Goal: Information Seeking & Learning: Understand process/instructions

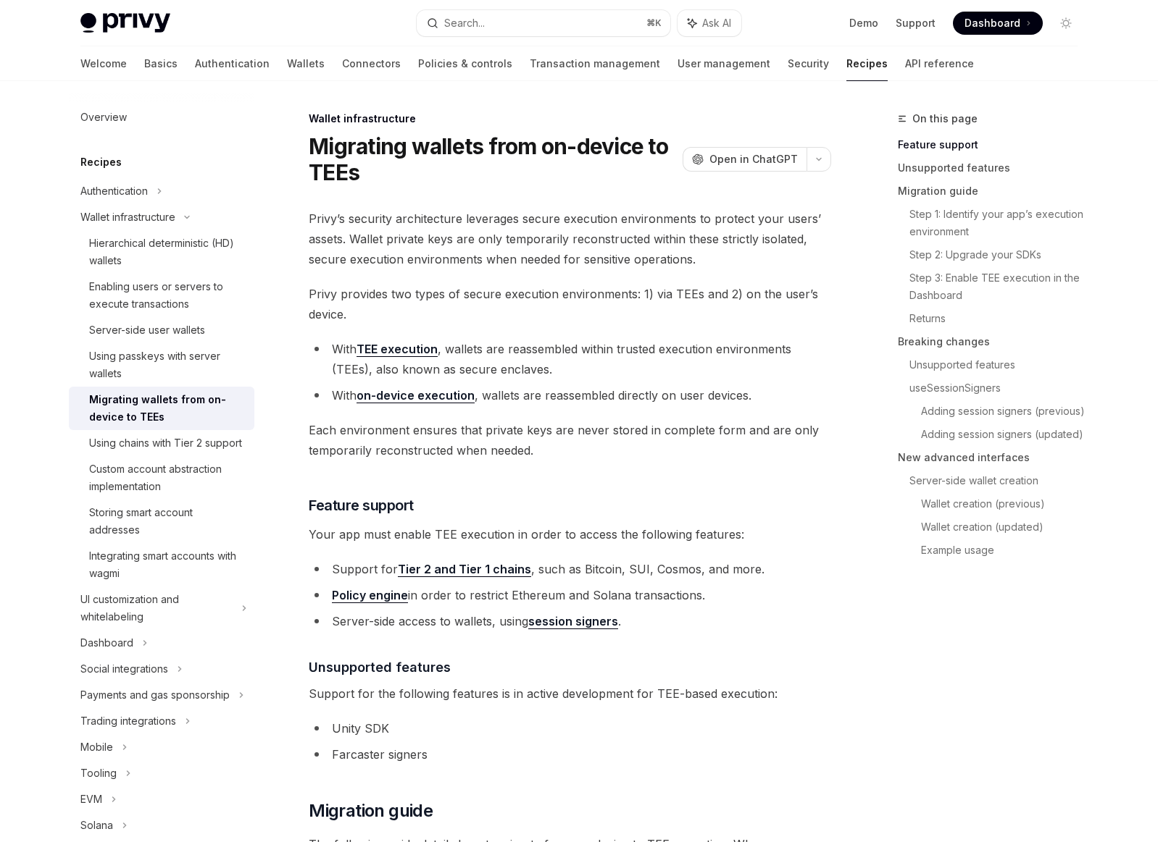
click at [424, 223] on span "Privy’s security architecture leverages secure execution environments to protec…" at bounding box center [570, 239] width 522 height 61
click at [537, 225] on span "Privy’s security architecture leverages secure execution environments to protec…" at bounding box center [570, 239] width 522 height 61
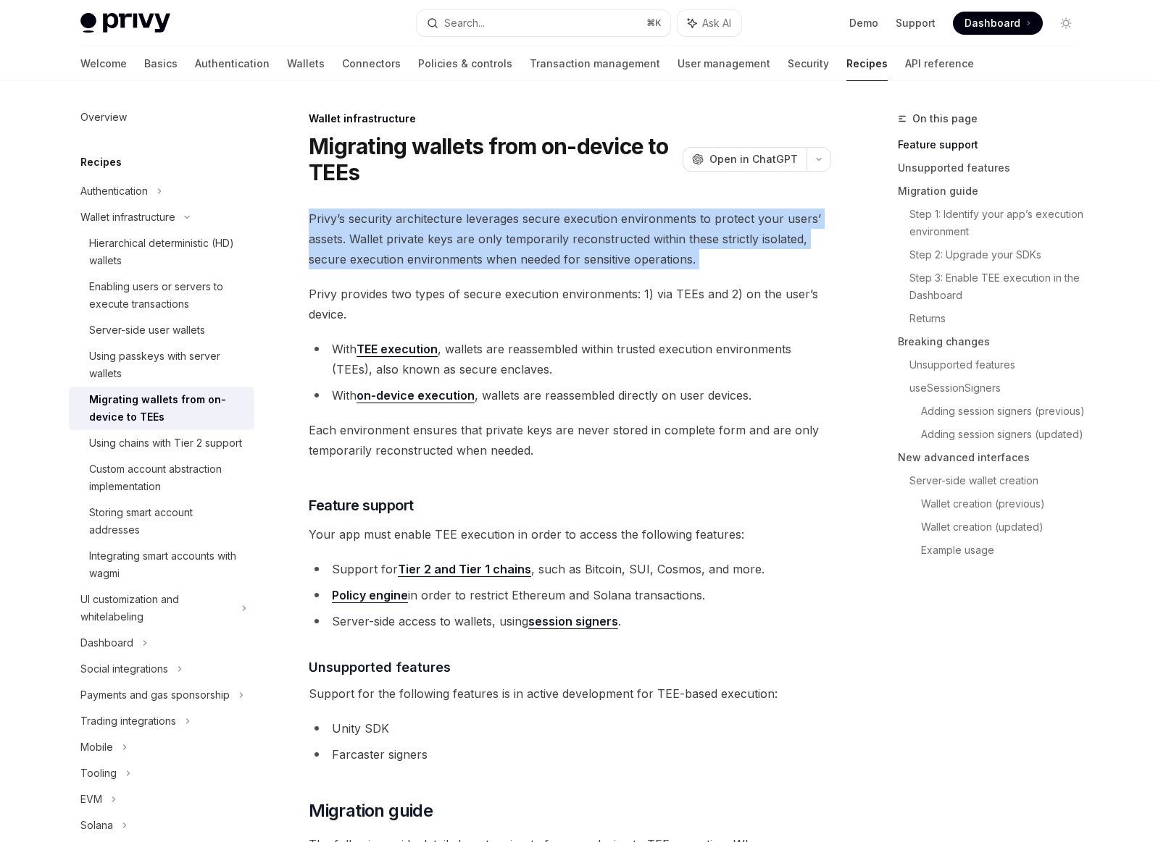
click at [537, 225] on span "Privy’s security architecture leverages secure execution environments to protec…" at bounding box center [570, 239] width 522 height 61
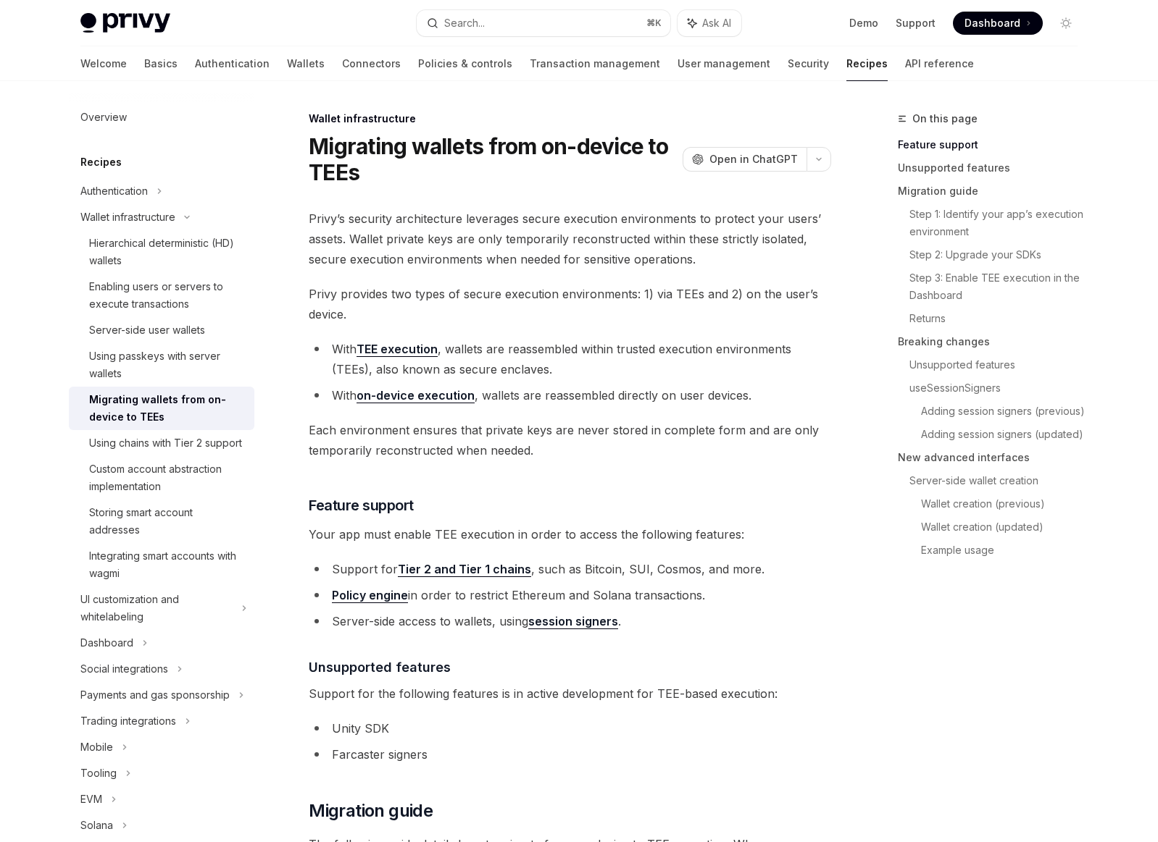
click at [519, 306] on span "Privy provides two types of secure execution environments: 1) via TEEs and 2) o…" at bounding box center [570, 304] width 522 height 41
click at [521, 356] on li "With TEE execution , wallets are reassembled within trusted execution environme…" at bounding box center [570, 359] width 522 height 41
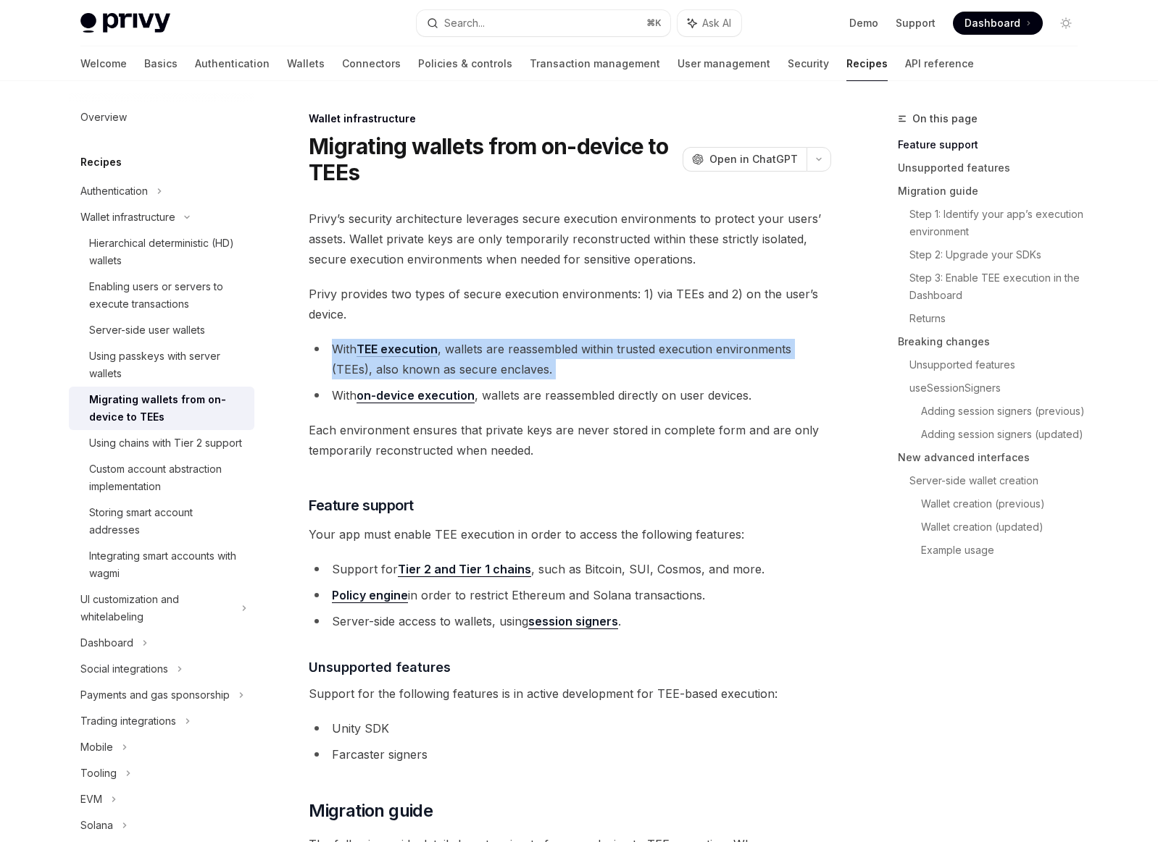
click at [521, 356] on li "With TEE execution , wallets are reassembled within trusted execution environme…" at bounding box center [570, 359] width 522 height 41
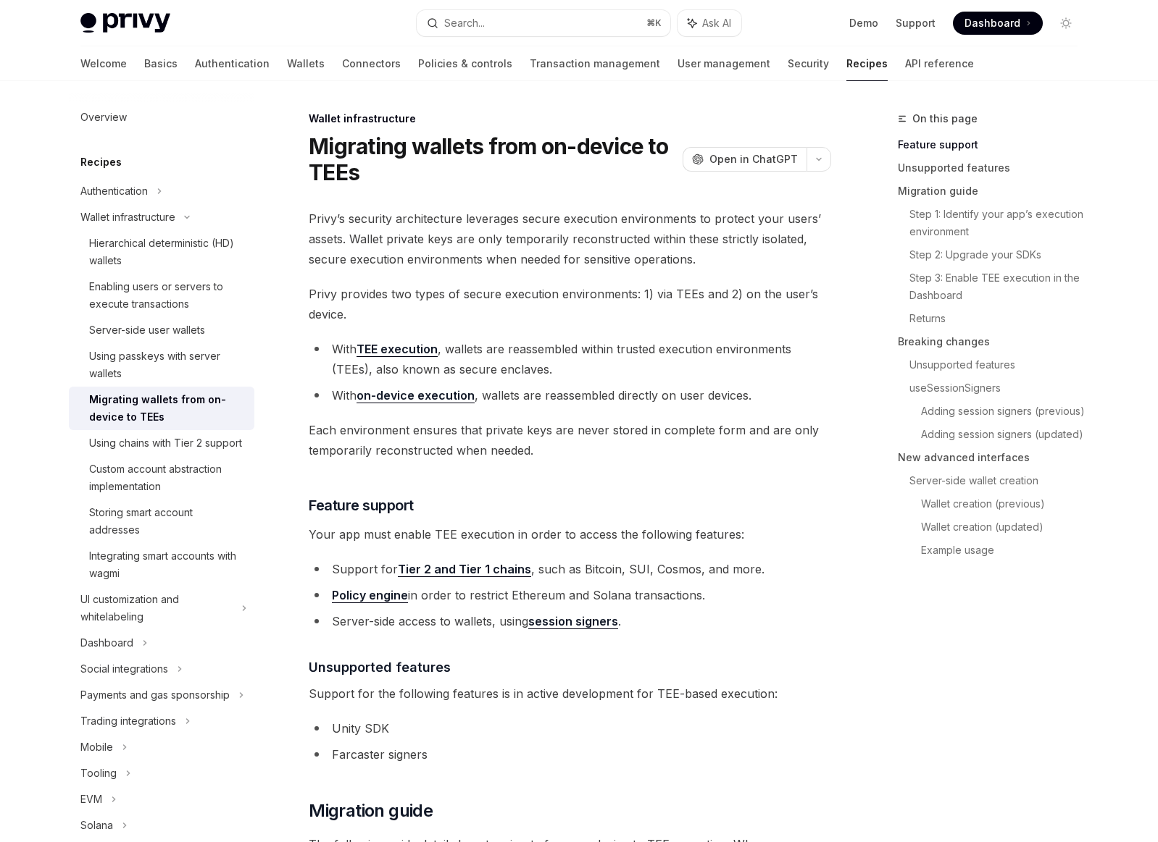
click at [590, 399] on li "With on-device execution , wallets are reassembled directly on user devices." at bounding box center [570, 395] width 522 height 20
click at [610, 432] on span "Each environment ensures that private keys are never stored in complete form an…" at bounding box center [570, 440] width 522 height 41
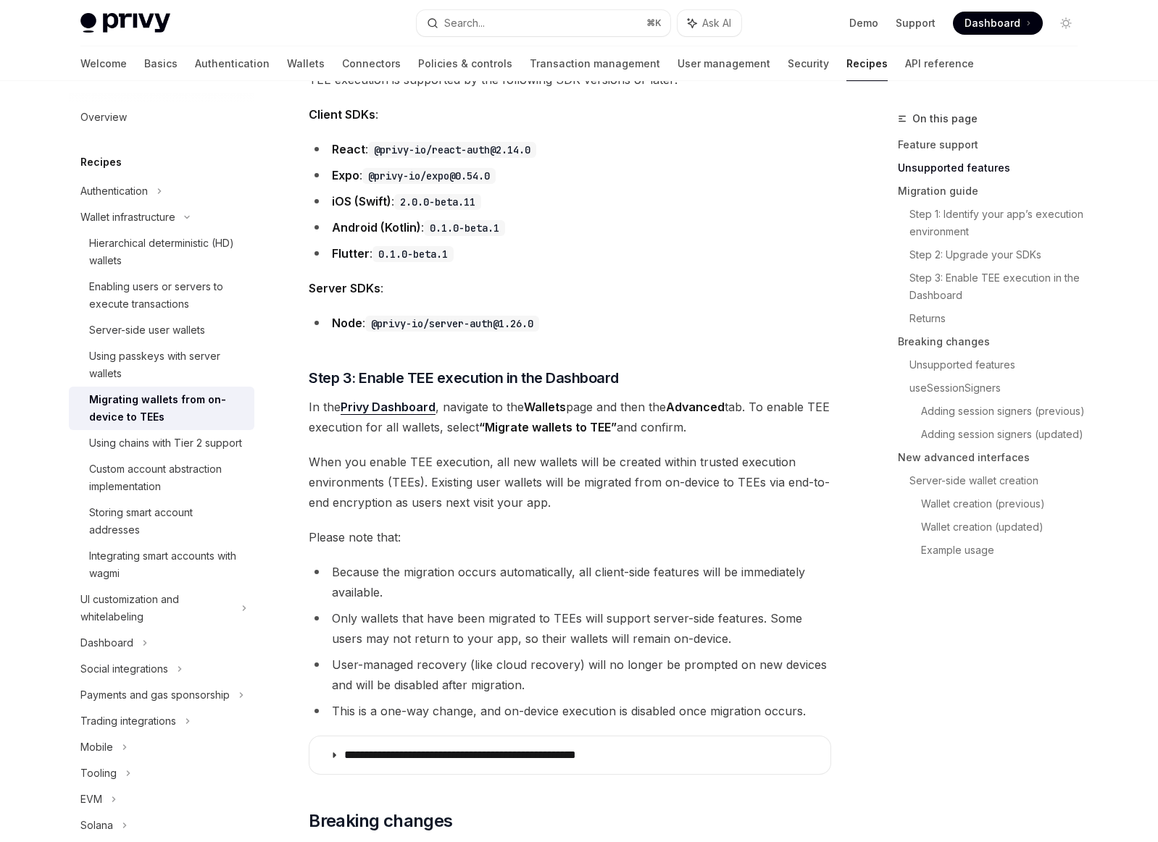
scroll to position [1404, 0]
